Goal: Transaction & Acquisition: Purchase product/service

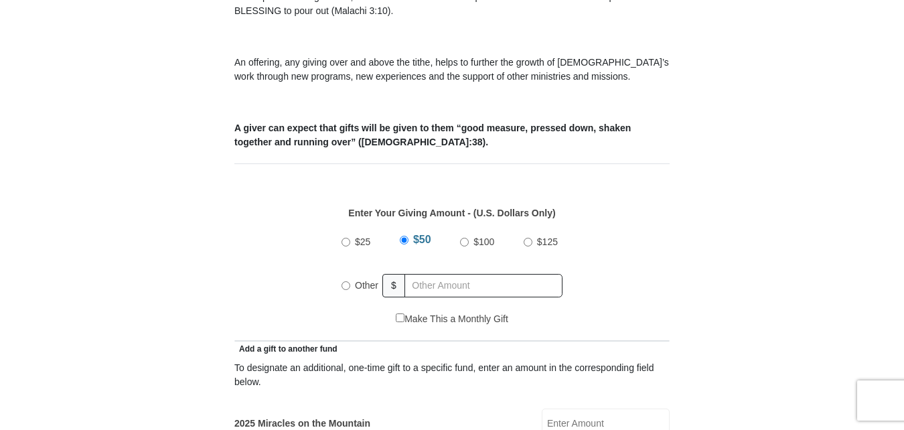
scroll to position [465, 0]
click at [347, 281] on input "Other" at bounding box center [346, 285] width 9 height 9
radio input "true"
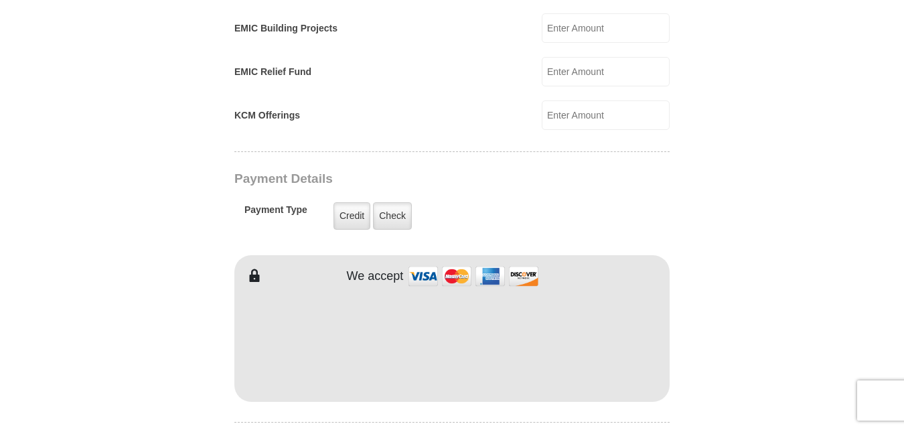
scroll to position [994, 0]
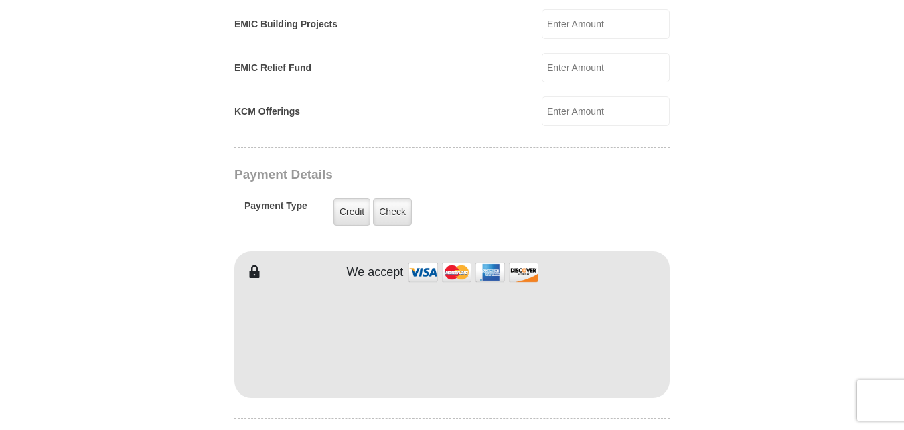
type input "170.00"
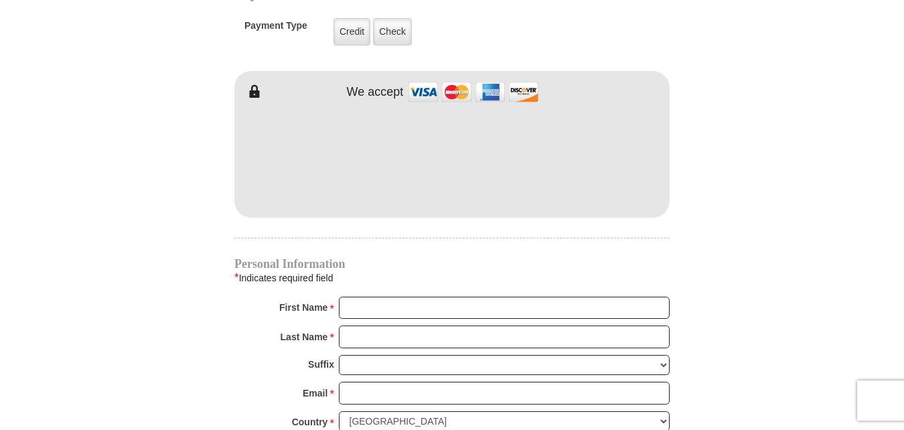
scroll to position [1175, 0]
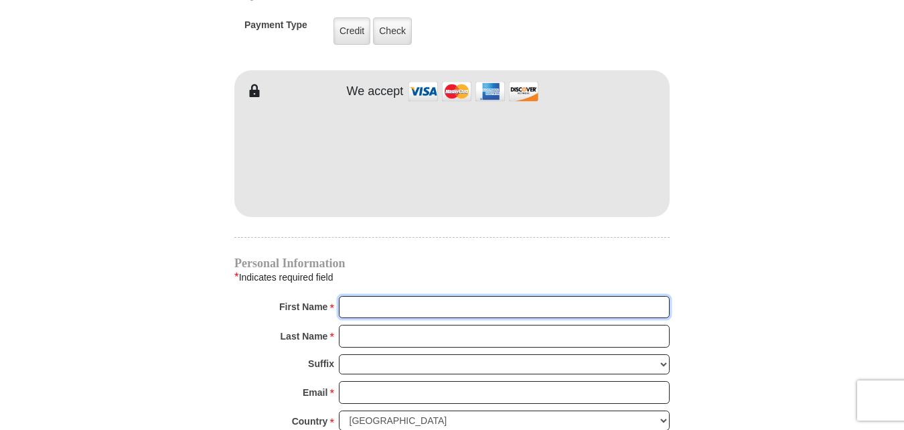
click at [378, 298] on input "First Name *" at bounding box center [504, 307] width 331 height 23
type input "Yvoundea"
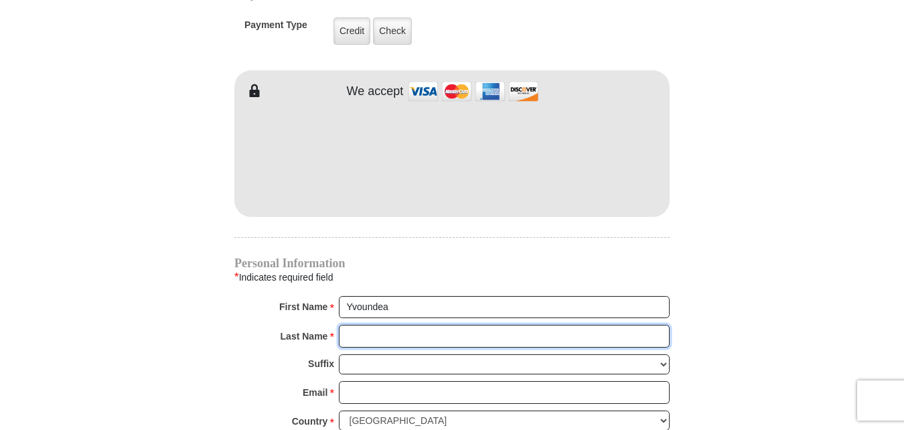
click at [360, 325] on input "Last Name *" at bounding box center [504, 336] width 331 height 23
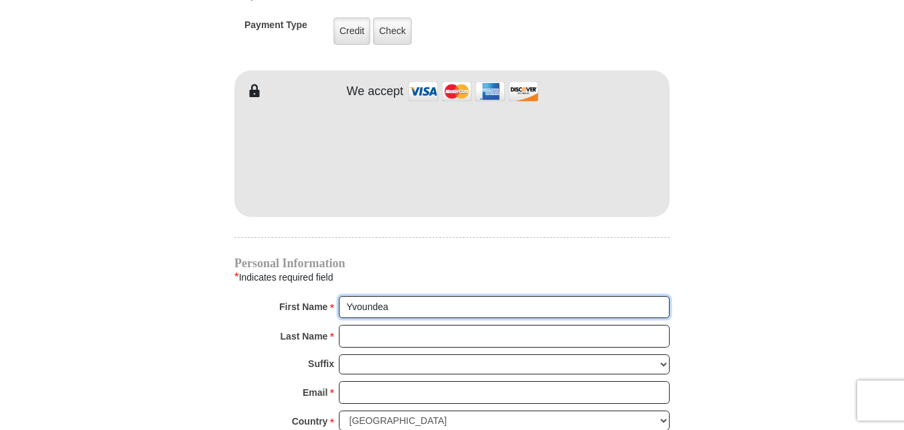
click at [595, 296] on input "Yvoundea" at bounding box center [504, 307] width 331 height 23
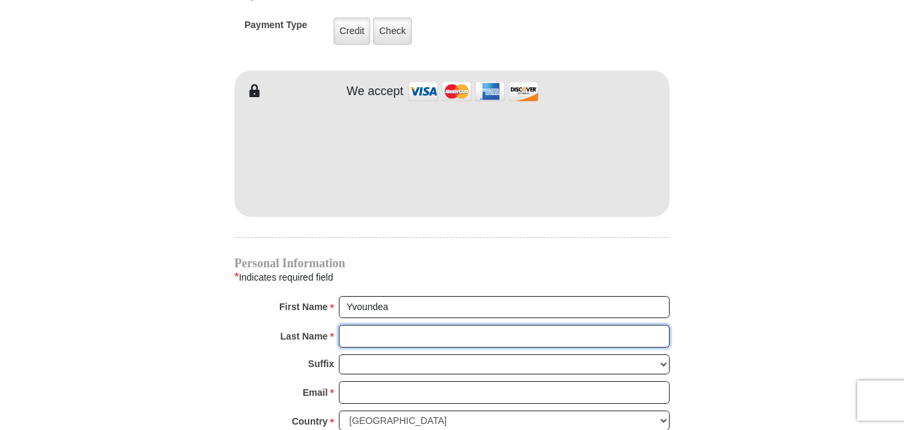
type input "Rose"
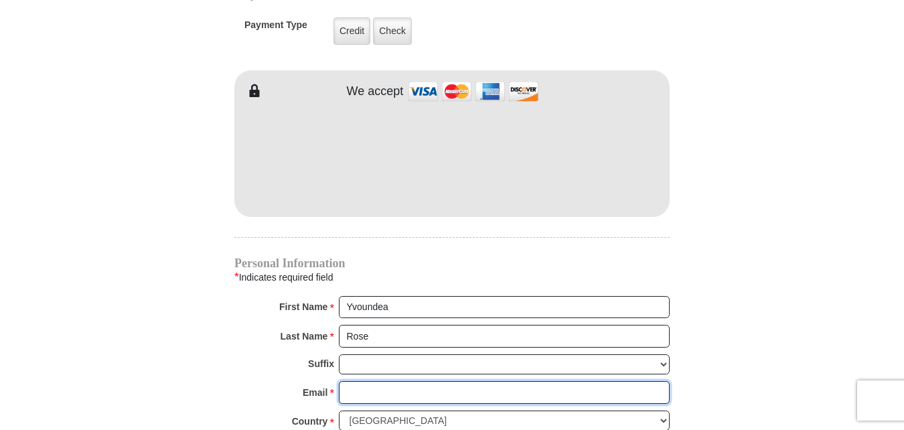
type input "Kimbo4669@gmail.com"
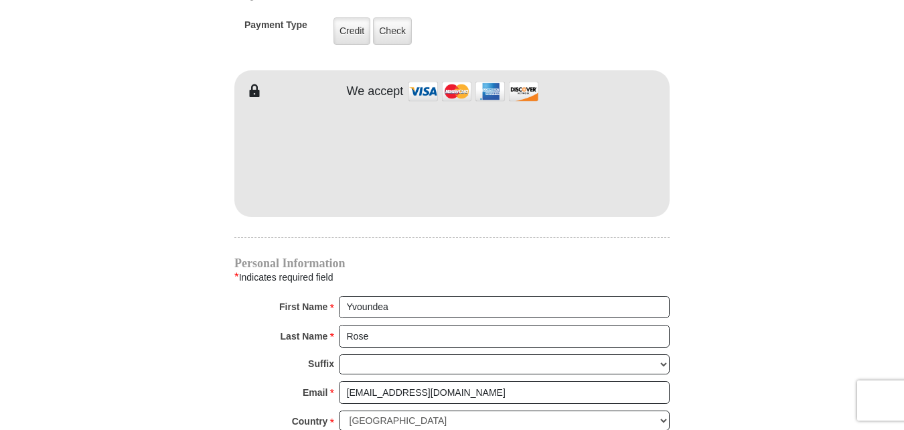
type input "4521 Copper Point Dr"
type input "Crowley"
select select "TX"
type input "76036"
type input "4695003825"
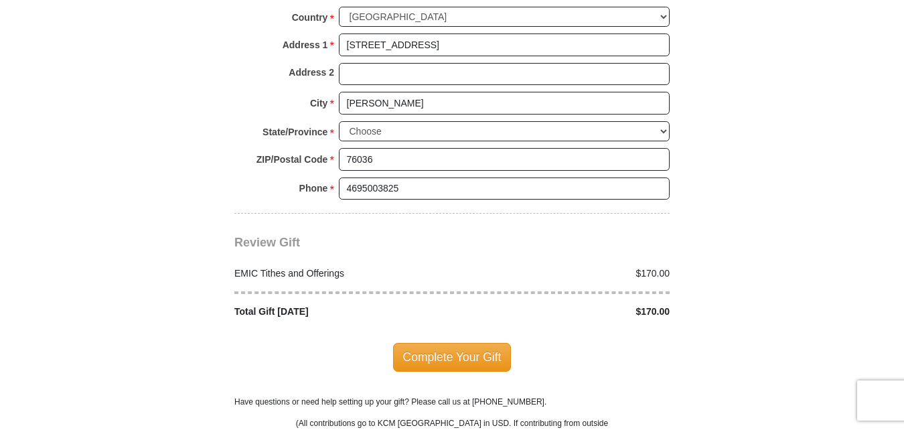
scroll to position [1581, 0]
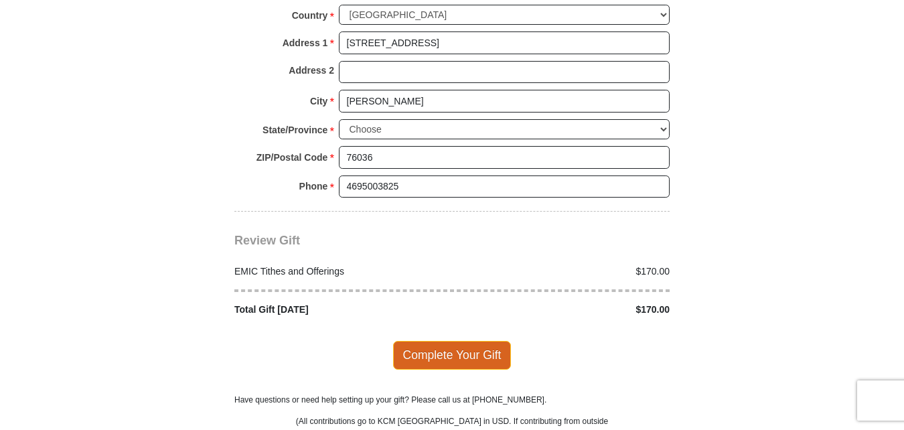
click at [447, 341] on span "Complete Your Gift" at bounding box center [452, 355] width 119 height 28
